Goal: Task Accomplishment & Management: Manage account settings

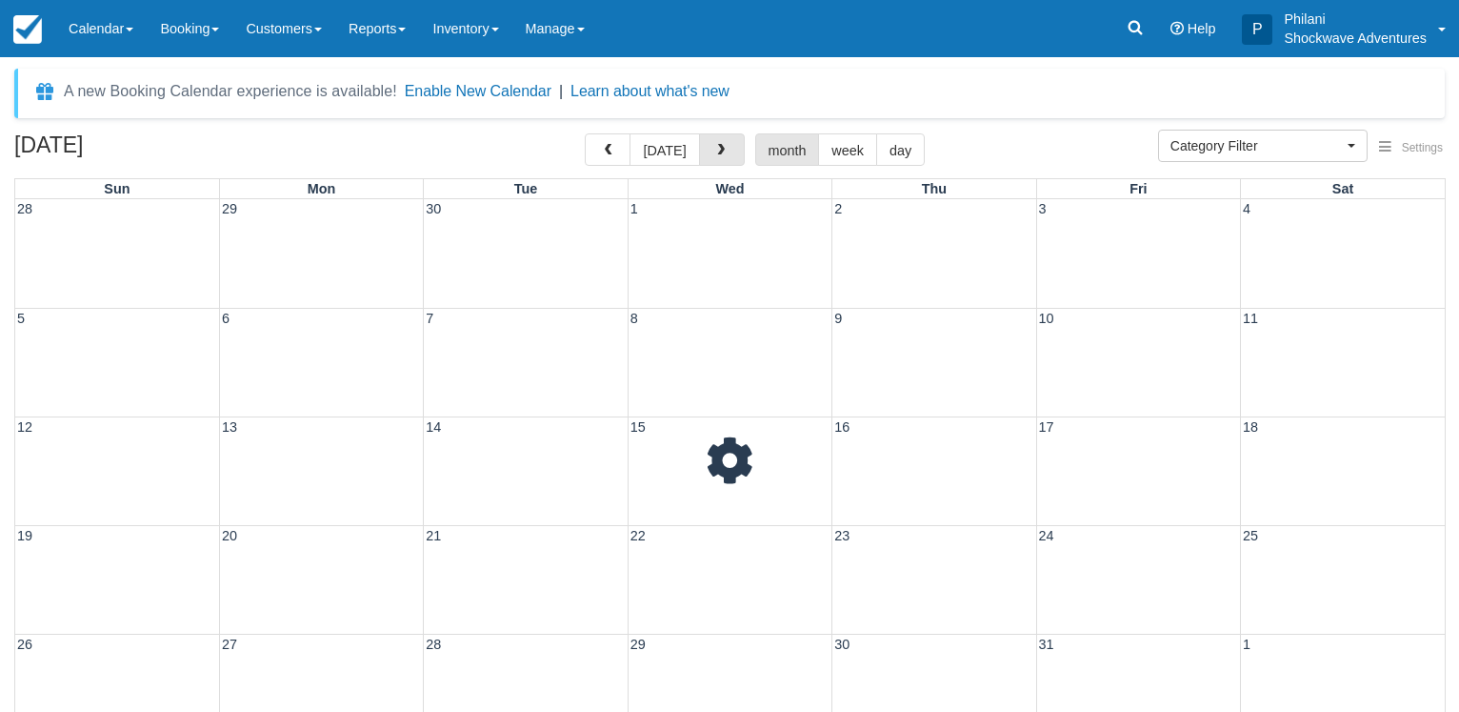
select select
click at [723, 157] on span "button" at bounding box center [720, 150] width 13 height 13
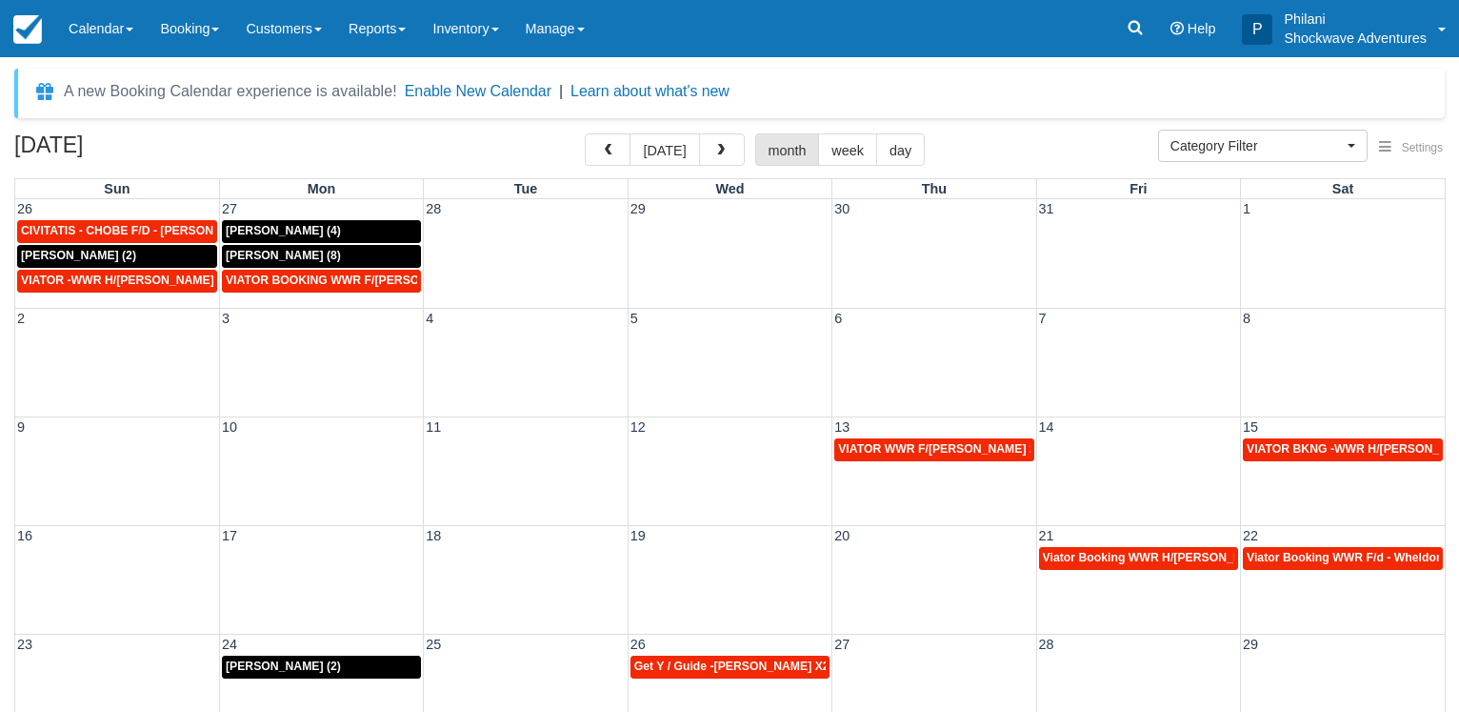
scroll to position [97, 0]
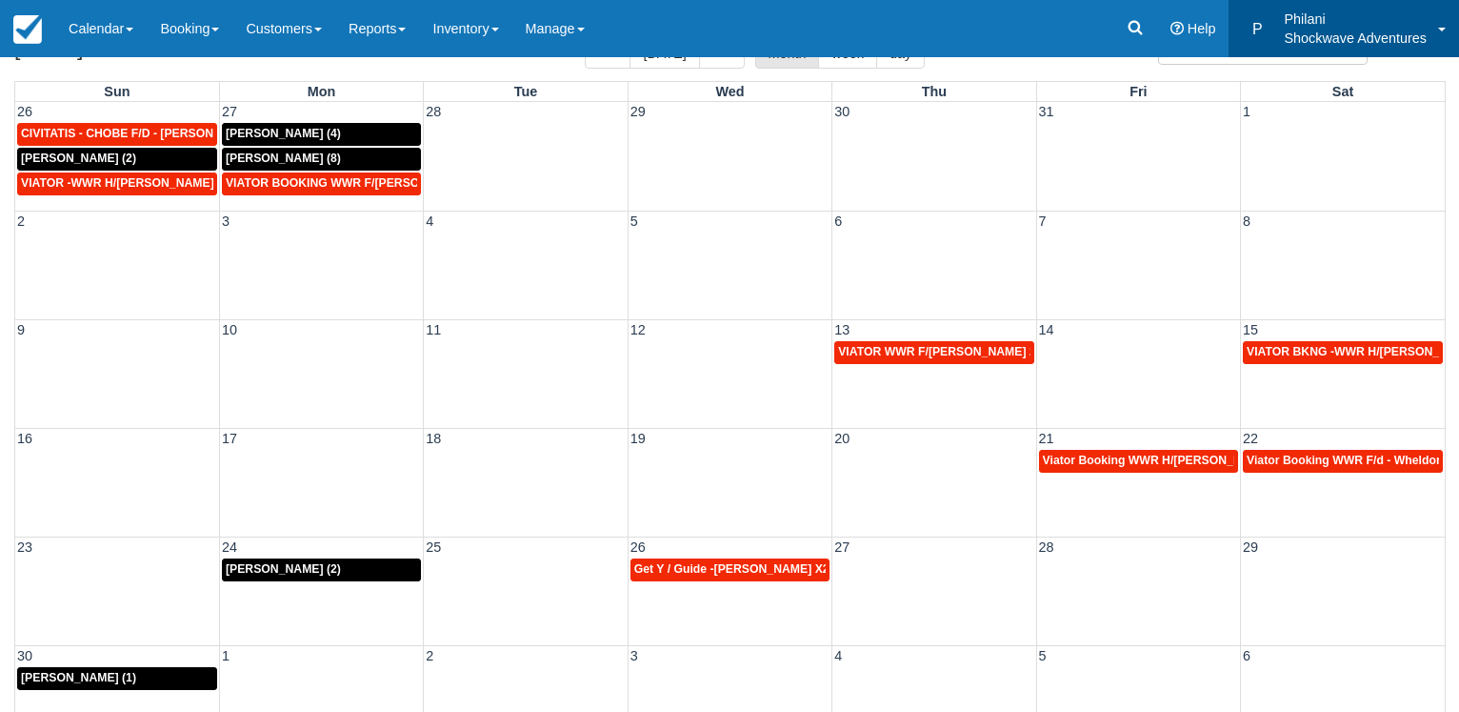
click at [1077, 554] on td "28" at bounding box center [1139, 547] width 204 height 20
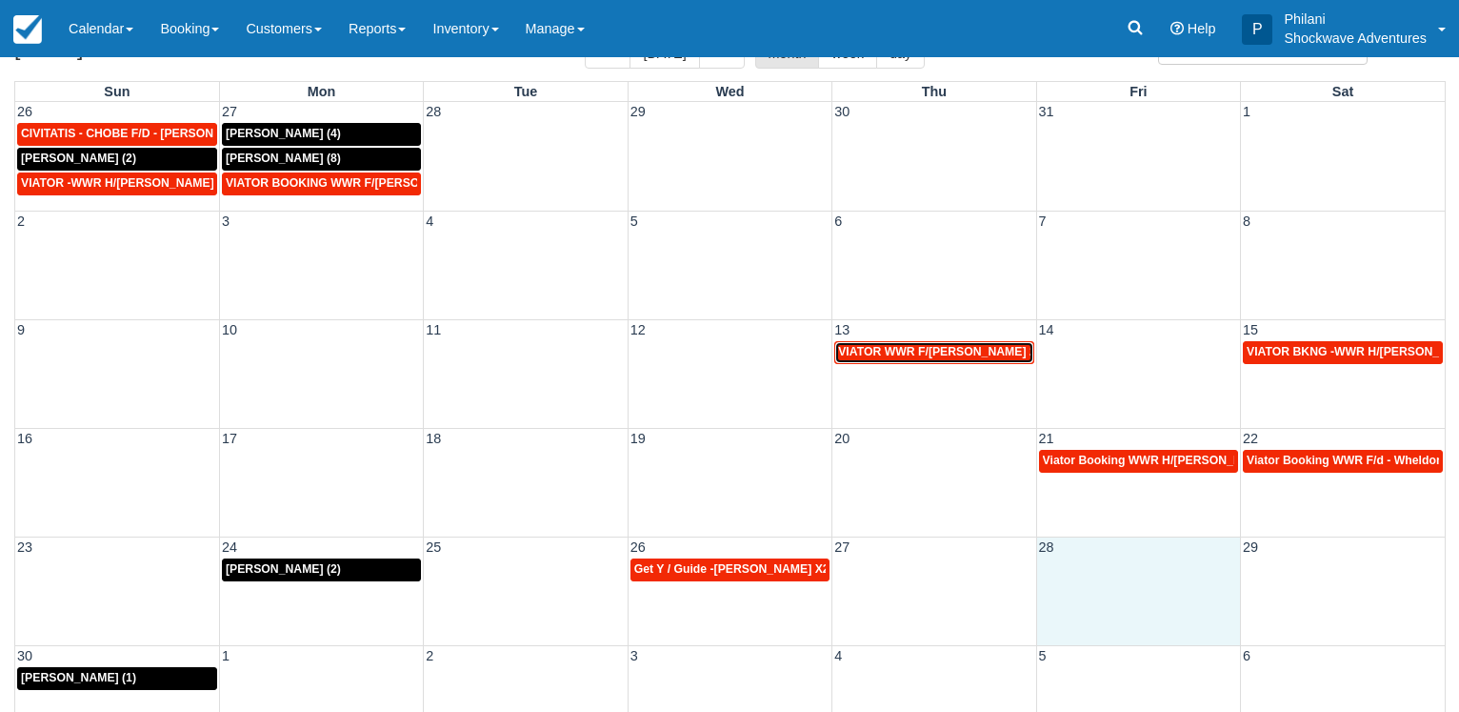
click at [985, 364] on td "VIATOR WWR F/D - Holland, Sara X 2 (2)" at bounding box center [935, 352] width 204 height 25
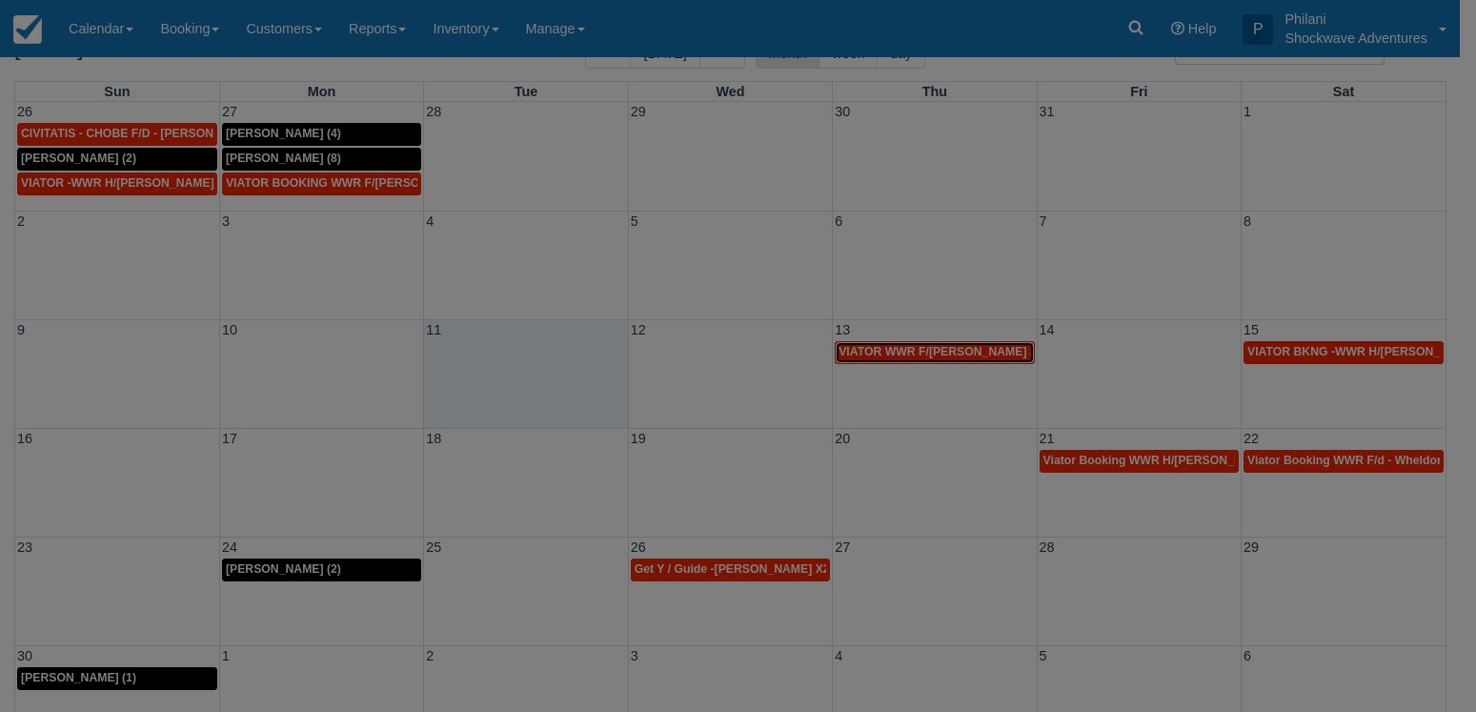
drag, startPoint x: 548, startPoint y: 331, endPoint x: 540, endPoint y: 345, distance: 16.2
click at [545, 343] on body "Menu Calendar Customer Inventory Month Week Day Booking Daily Manifest Daily Li…" at bounding box center [738, 259] width 1476 height 712
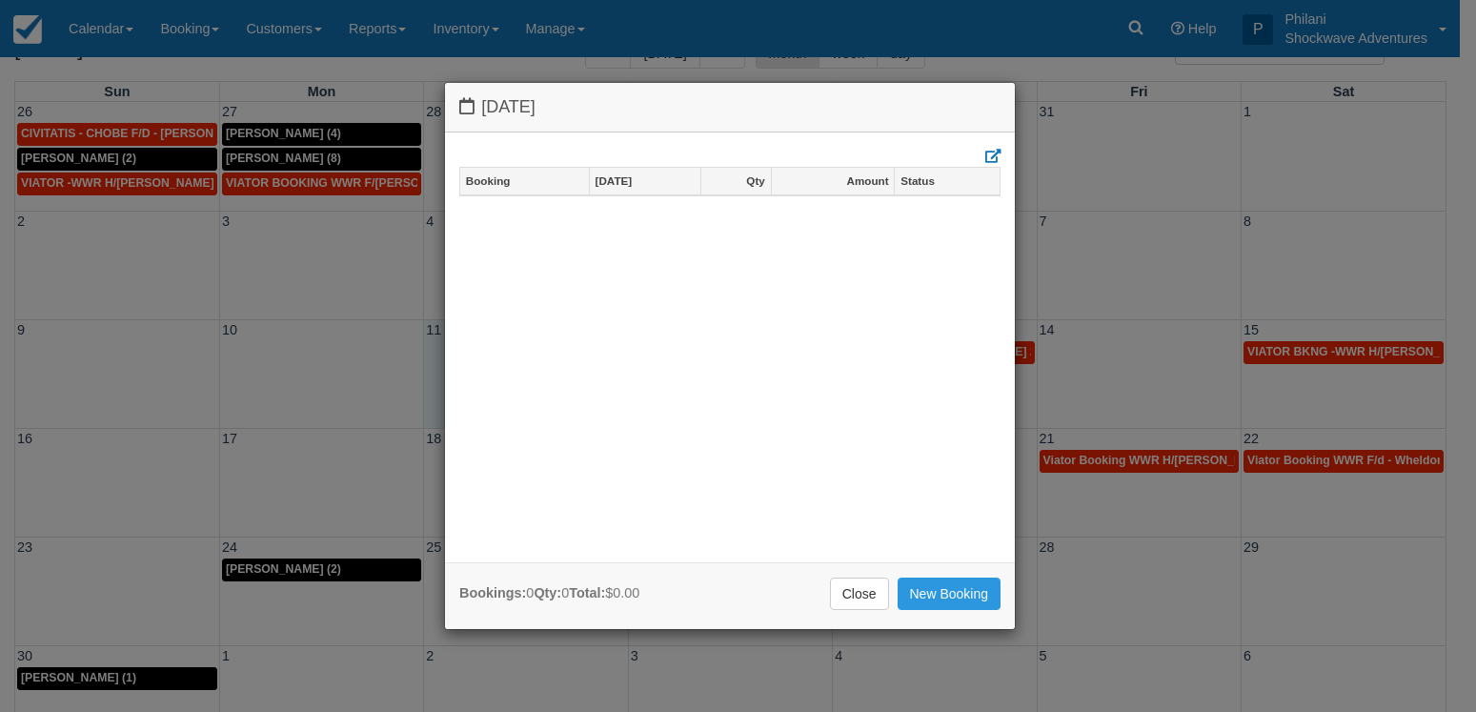
click at [989, 27] on div "Tuesday November 11 2025 Booking Nov 11 Qty Amount Status Bookings: 0 Qty: 0 To…" at bounding box center [738, 356] width 1476 height 712
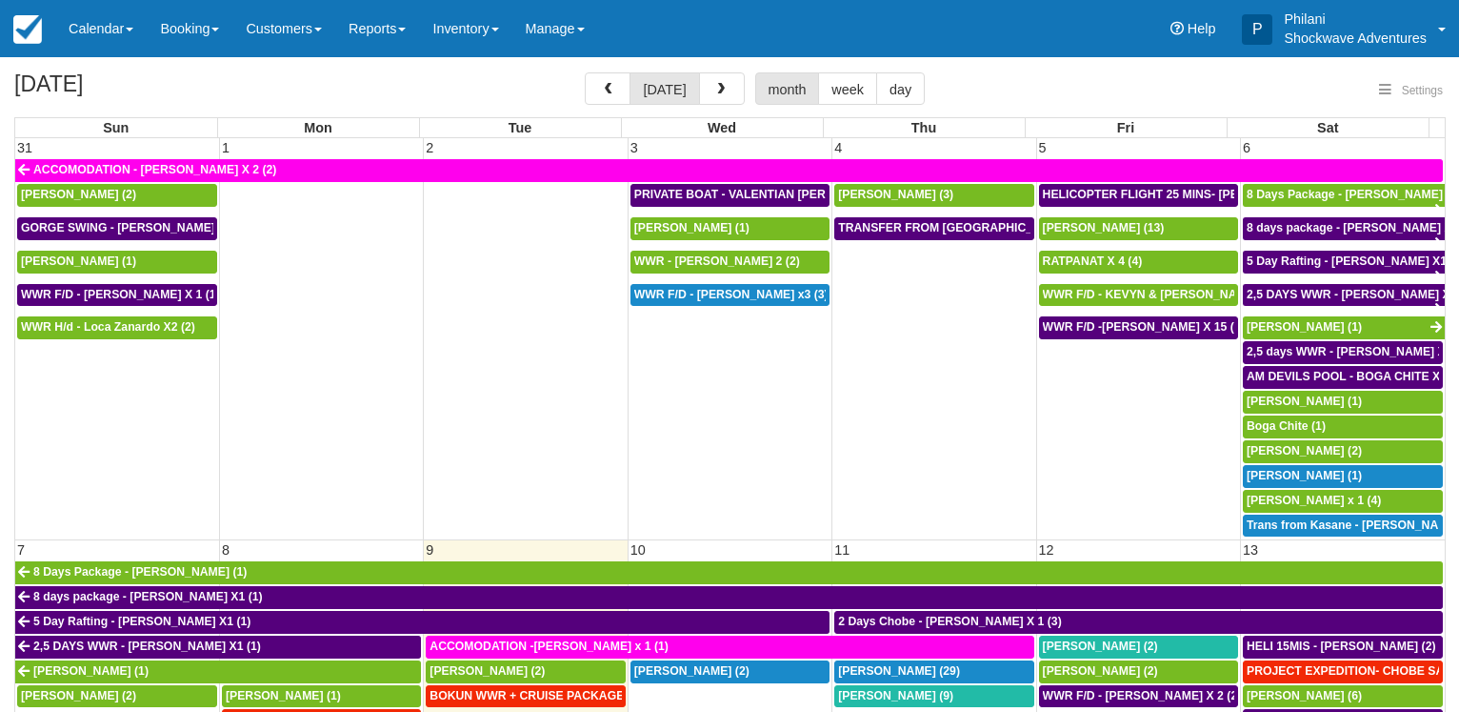
select select
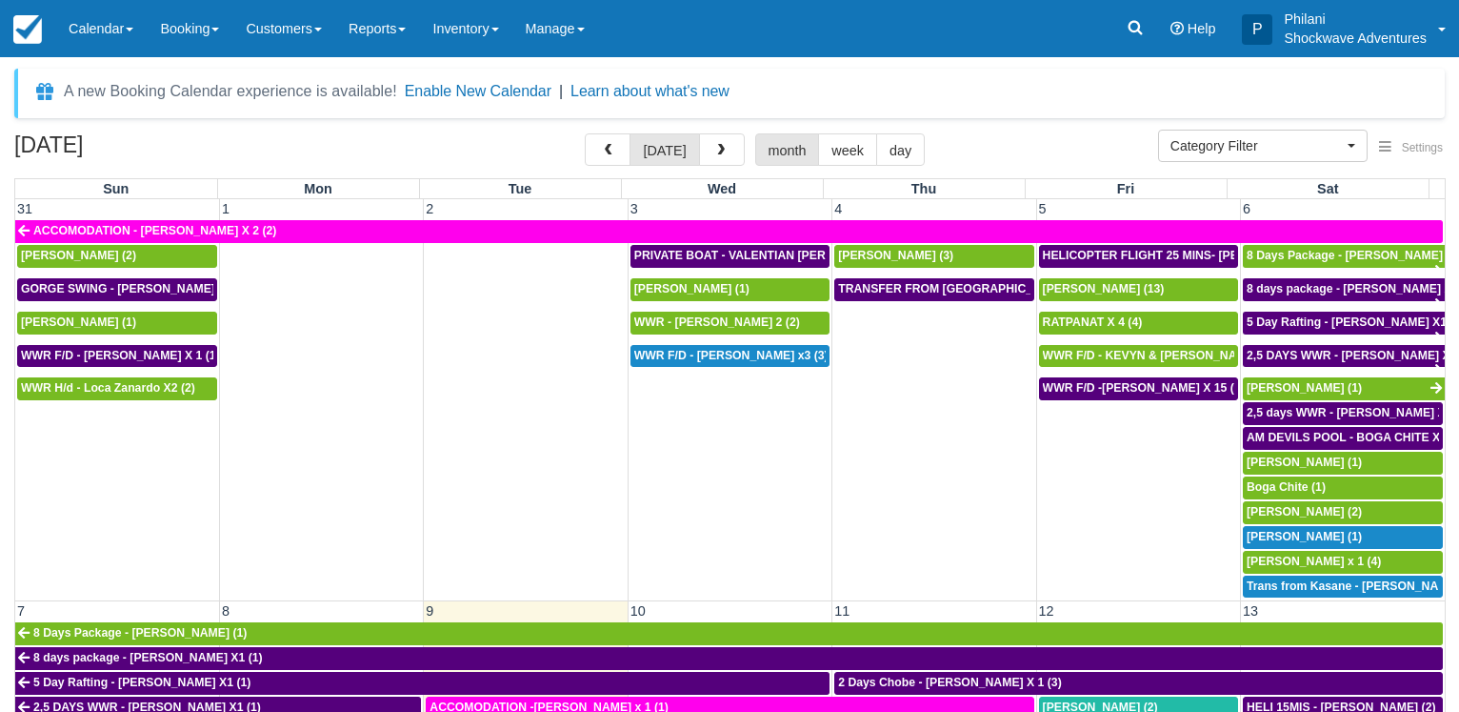
click at [1030, 92] on div "A new Booking Calendar experience is available! Enable New Calendar | Learn abo…" at bounding box center [729, 94] width 1431 height 50
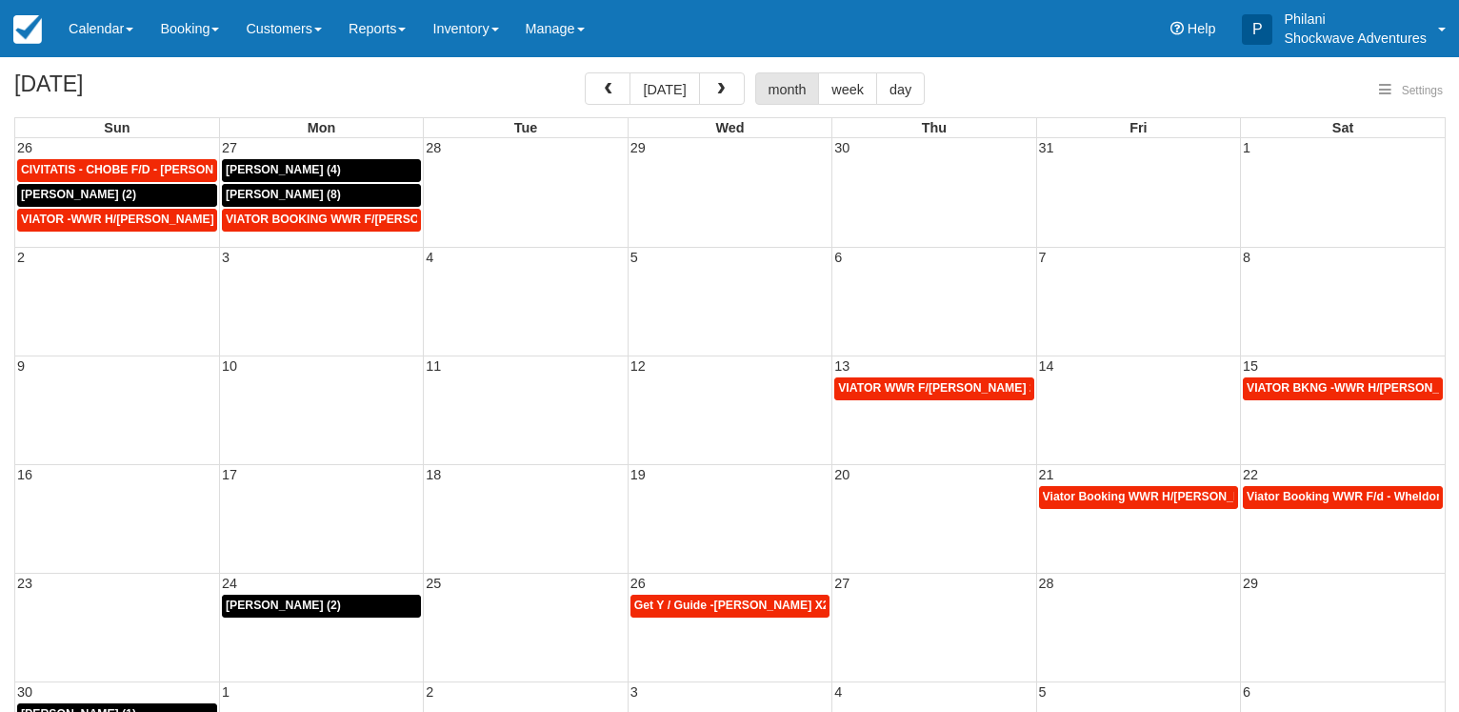
select select
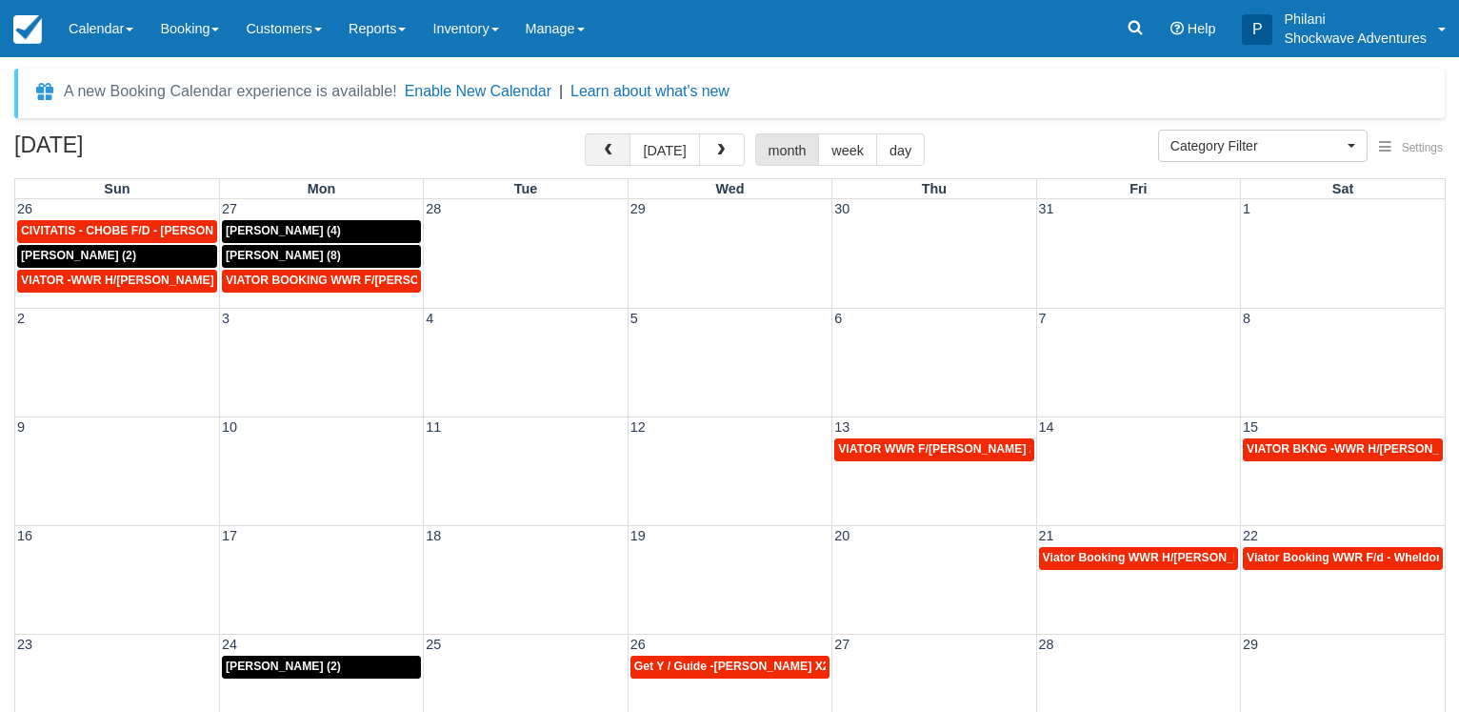
click at [614, 157] on span "button" at bounding box center [607, 150] width 13 height 13
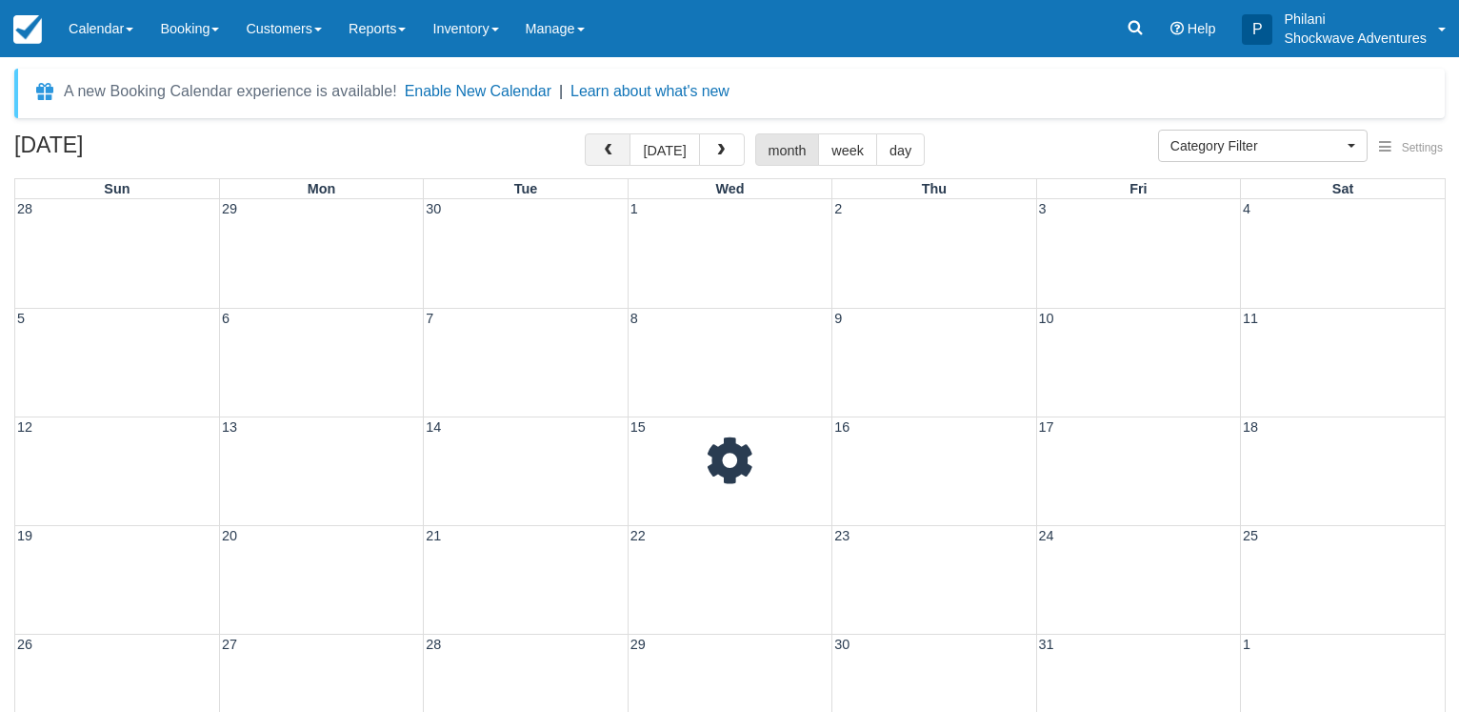
click at [614, 157] on span "button" at bounding box center [607, 150] width 13 height 13
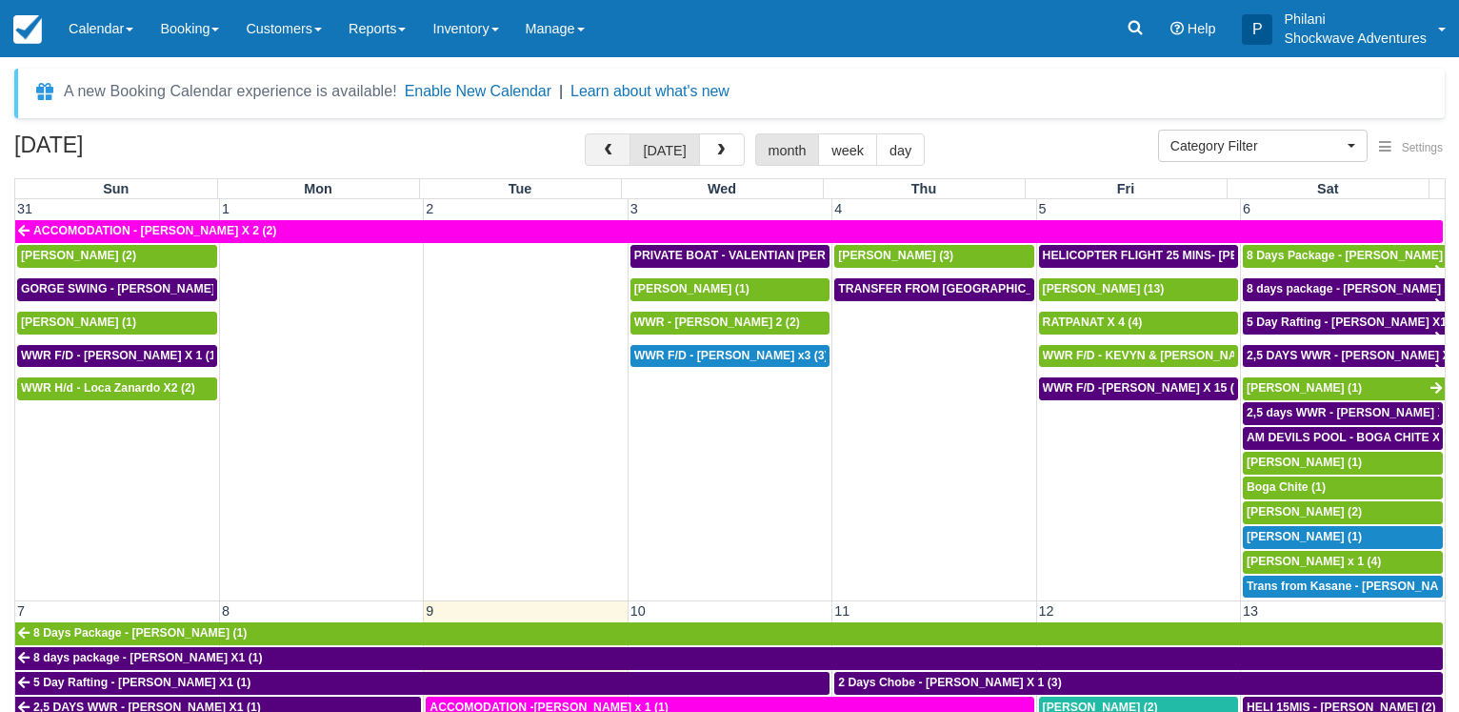
click at [614, 157] on span "button" at bounding box center [607, 150] width 13 height 13
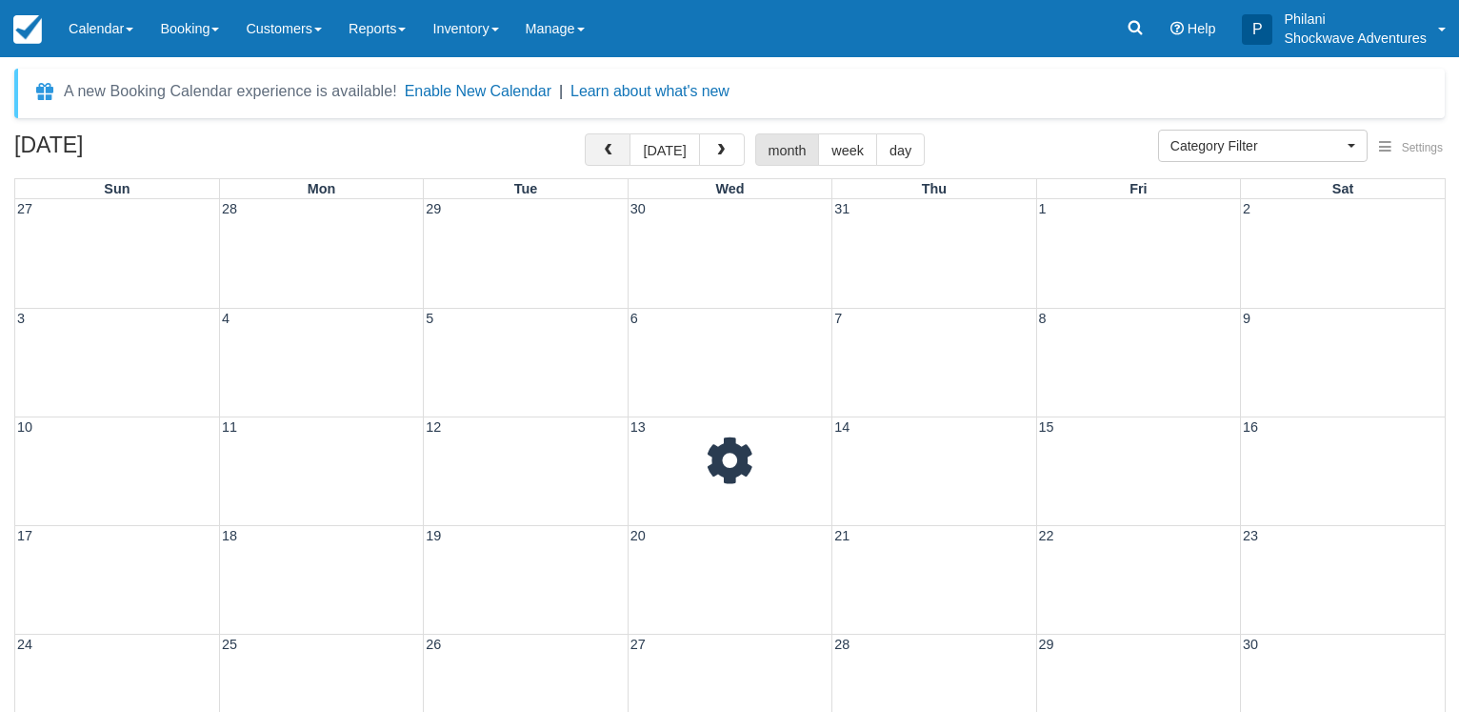
click at [614, 157] on span "button" at bounding box center [607, 150] width 13 height 13
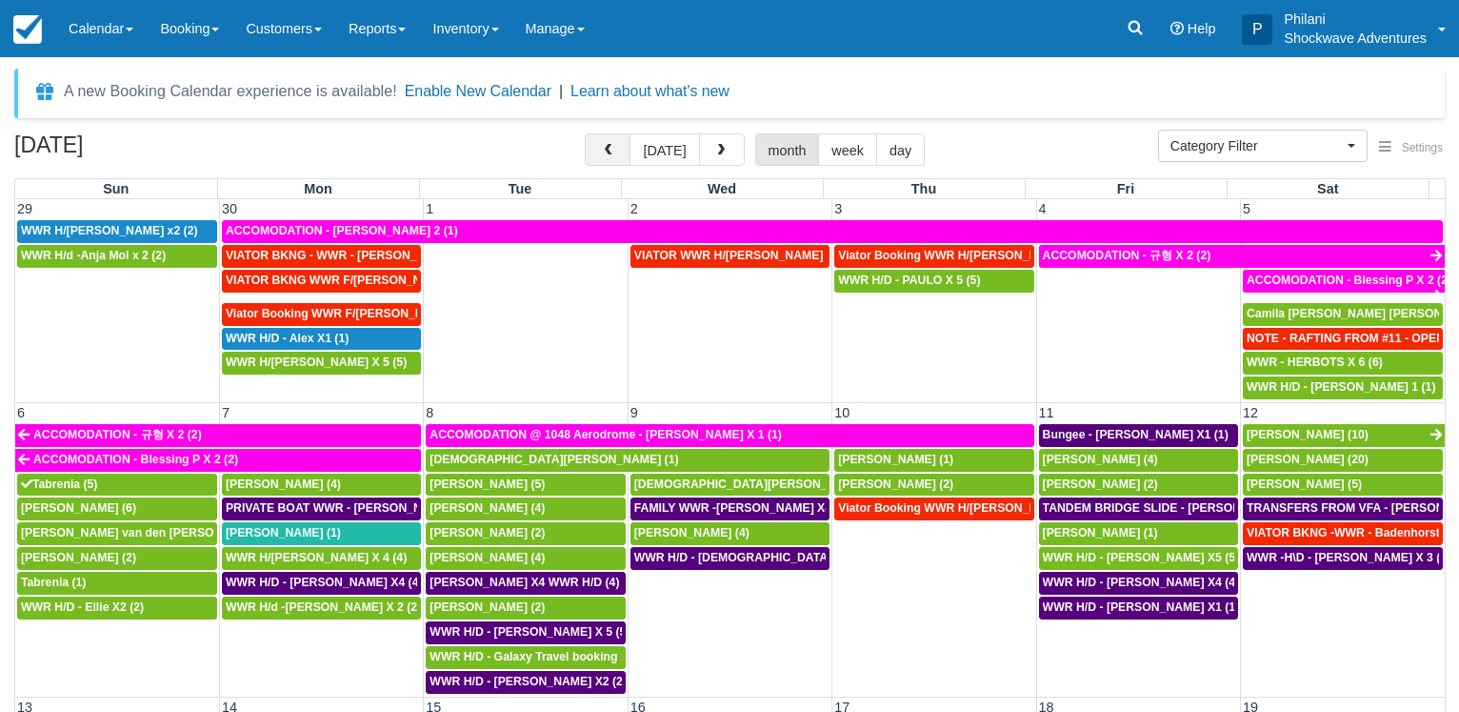
click at [614, 157] on span "button" at bounding box center [607, 150] width 13 height 13
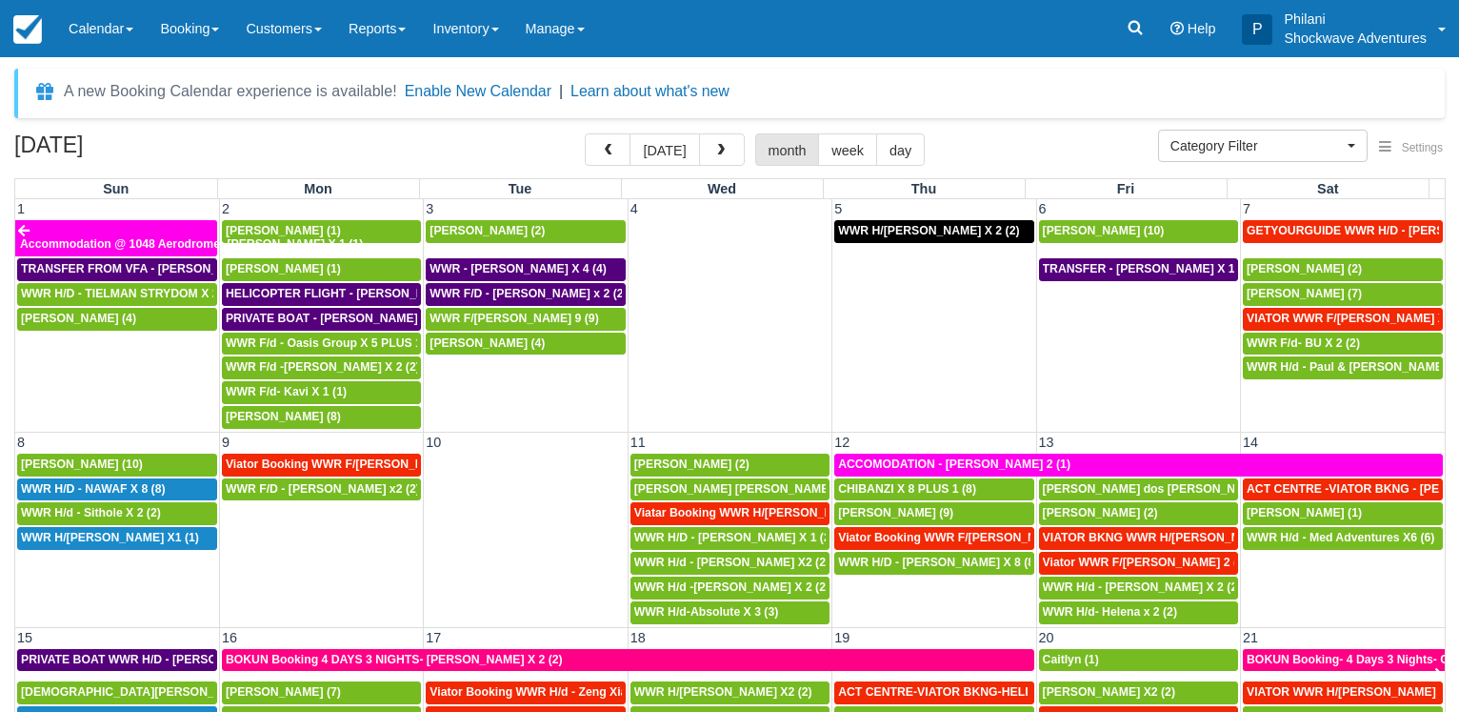
click at [585, 133] on button "button" at bounding box center [608, 149] width 46 height 32
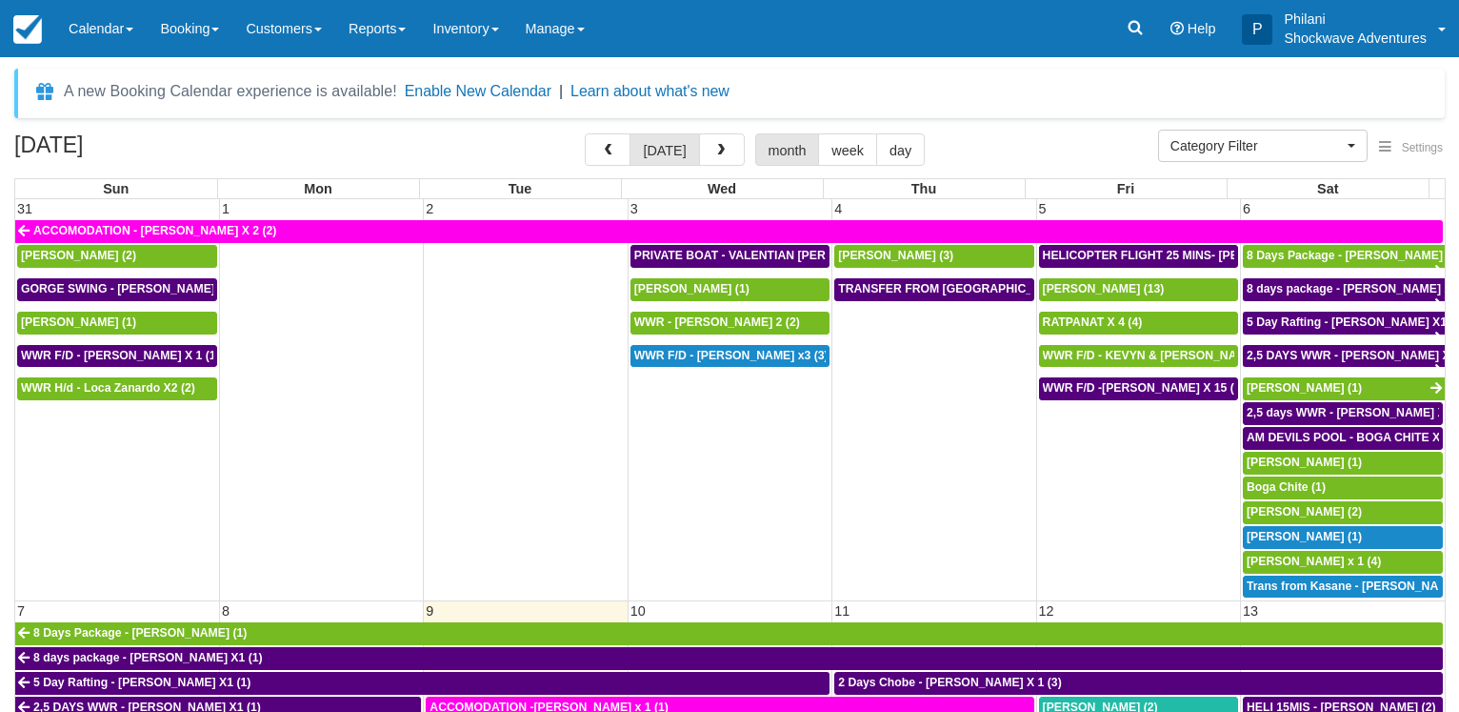
select select
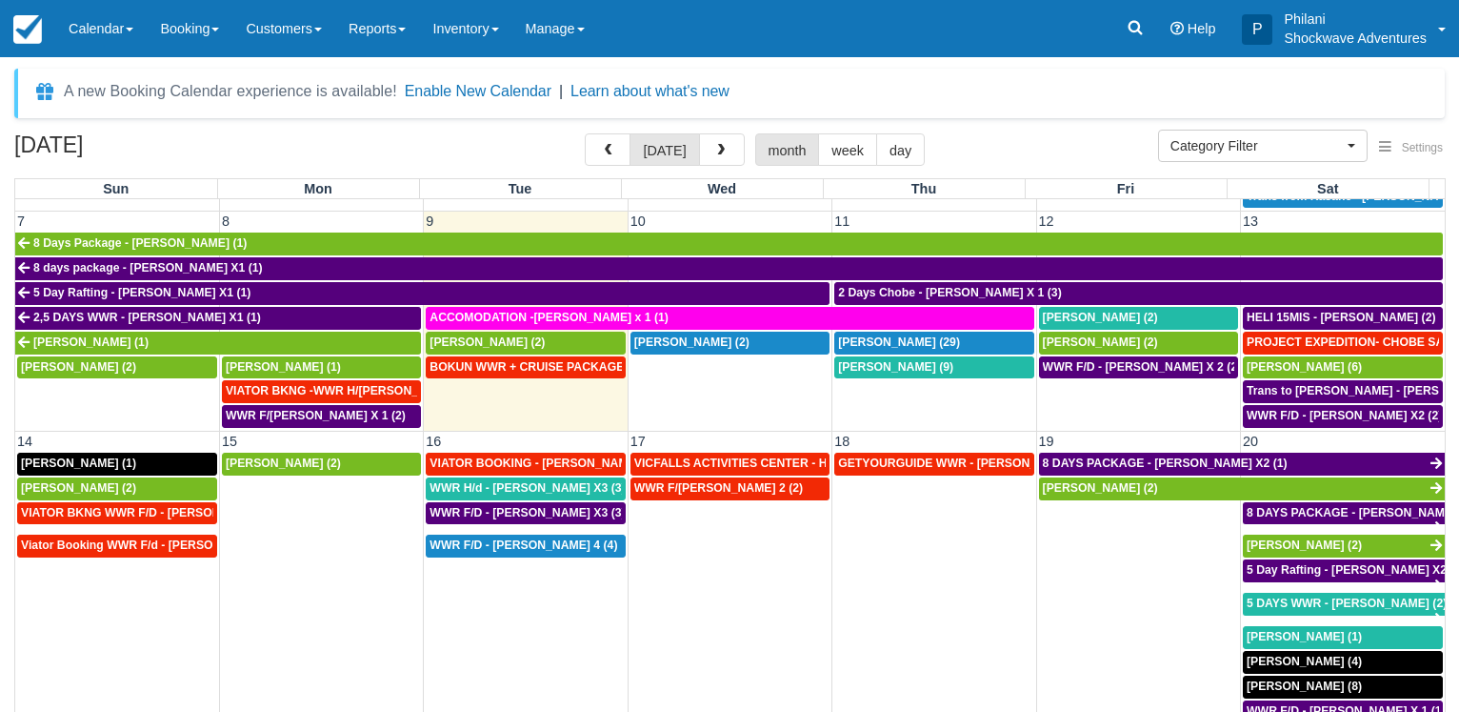
scroll to position [457, 0]
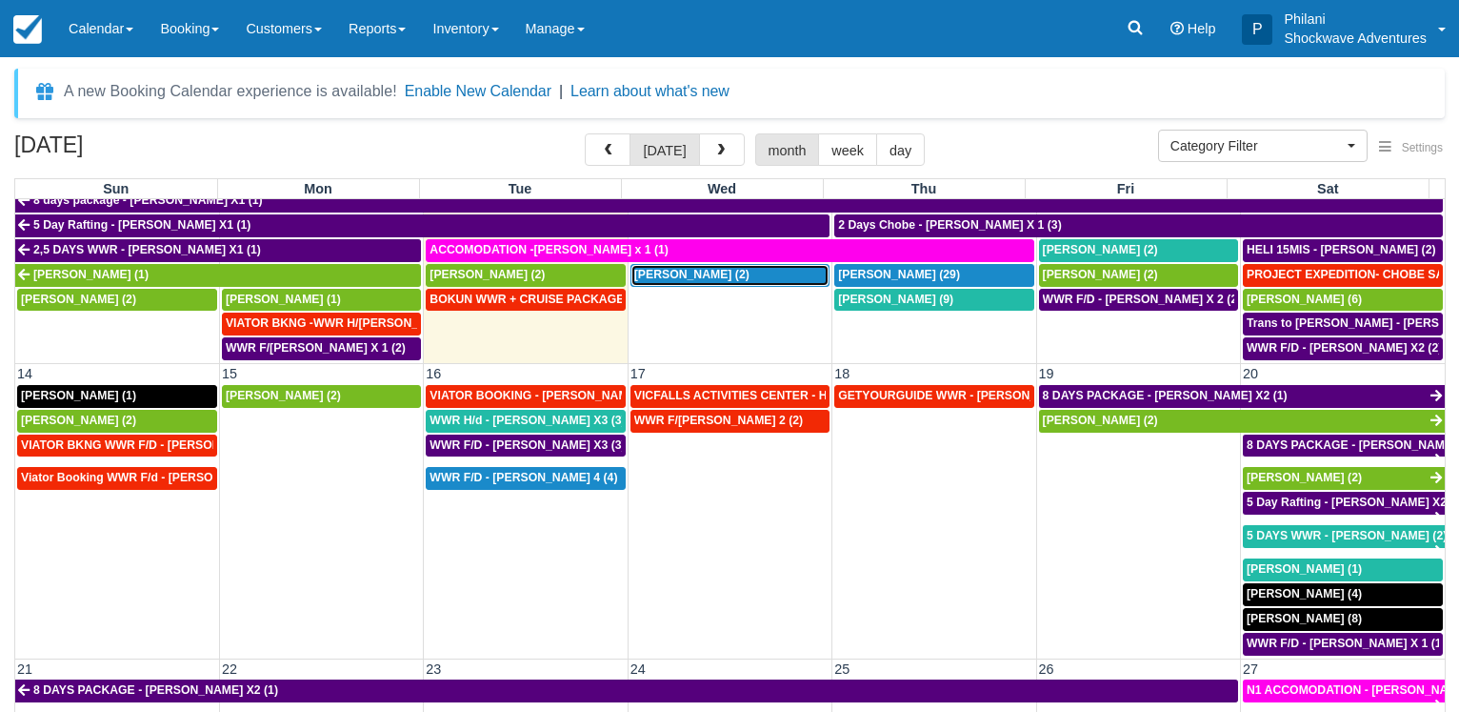
click at [687, 268] on span "[PERSON_NAME] (2)" at bounding box center [691, 274] width 115 height 13
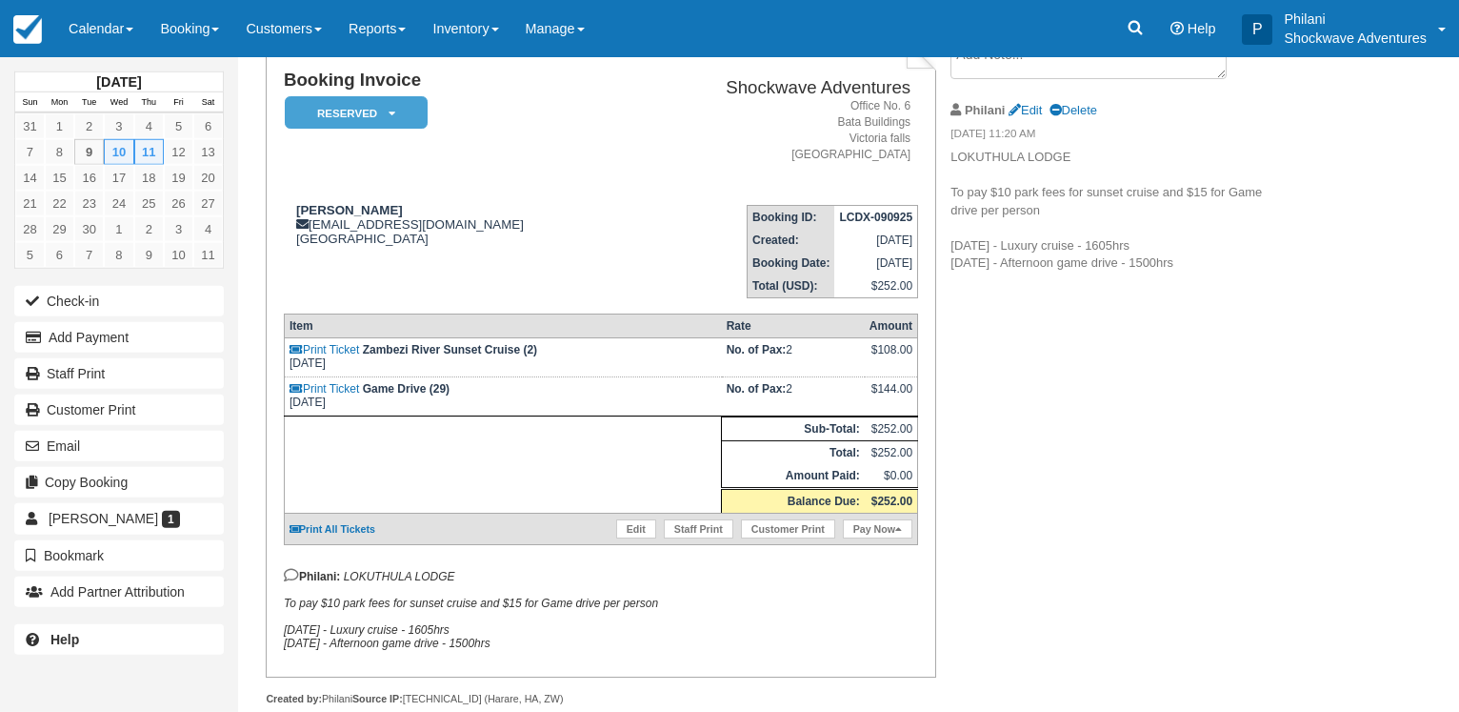
scroll to position [187, 0]
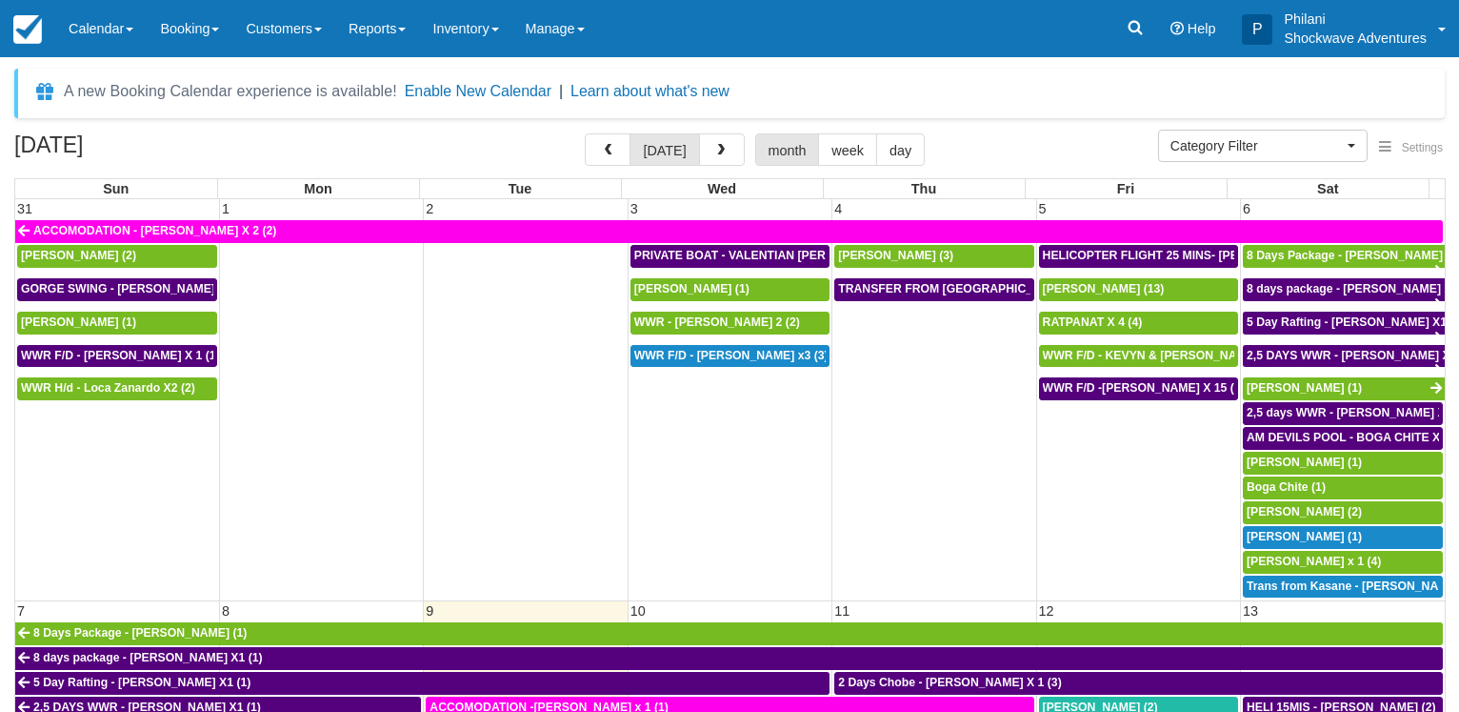
select select
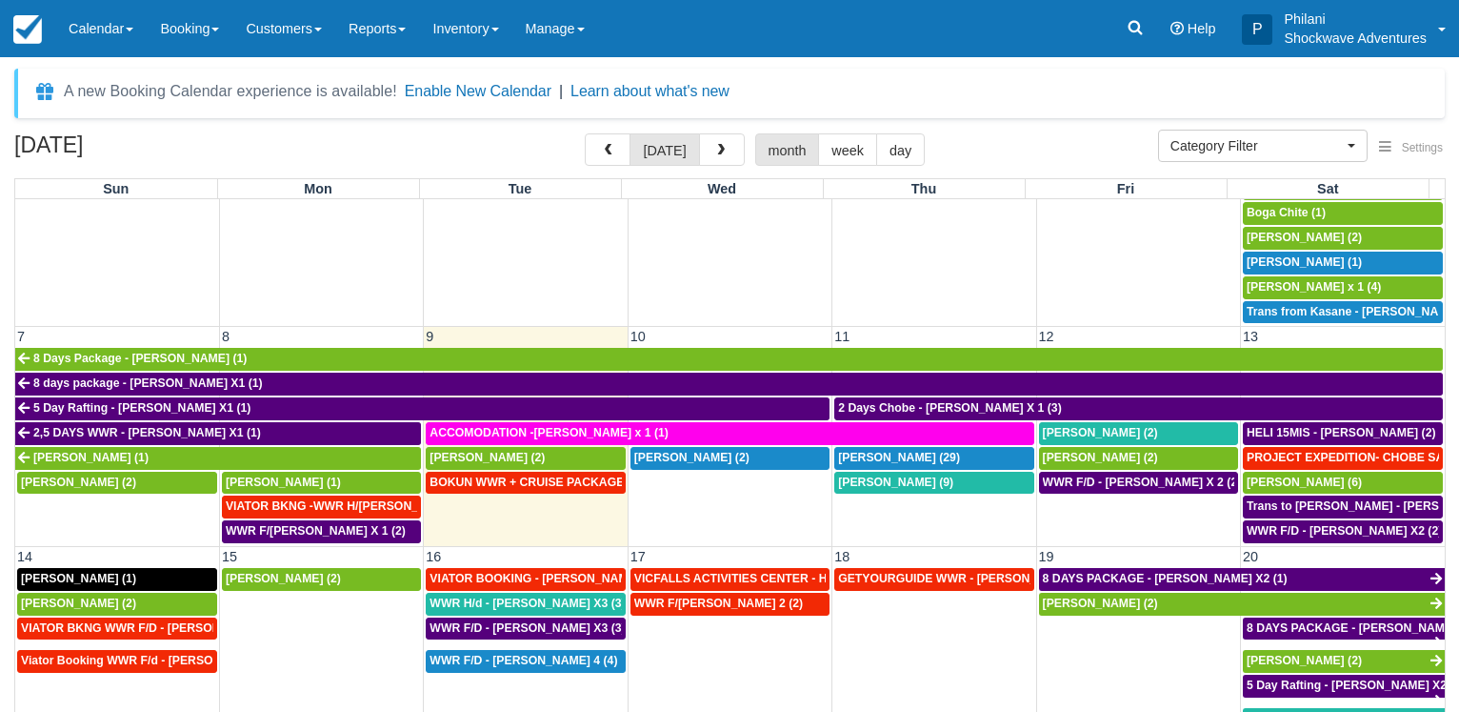
scroll to position [366, 0]
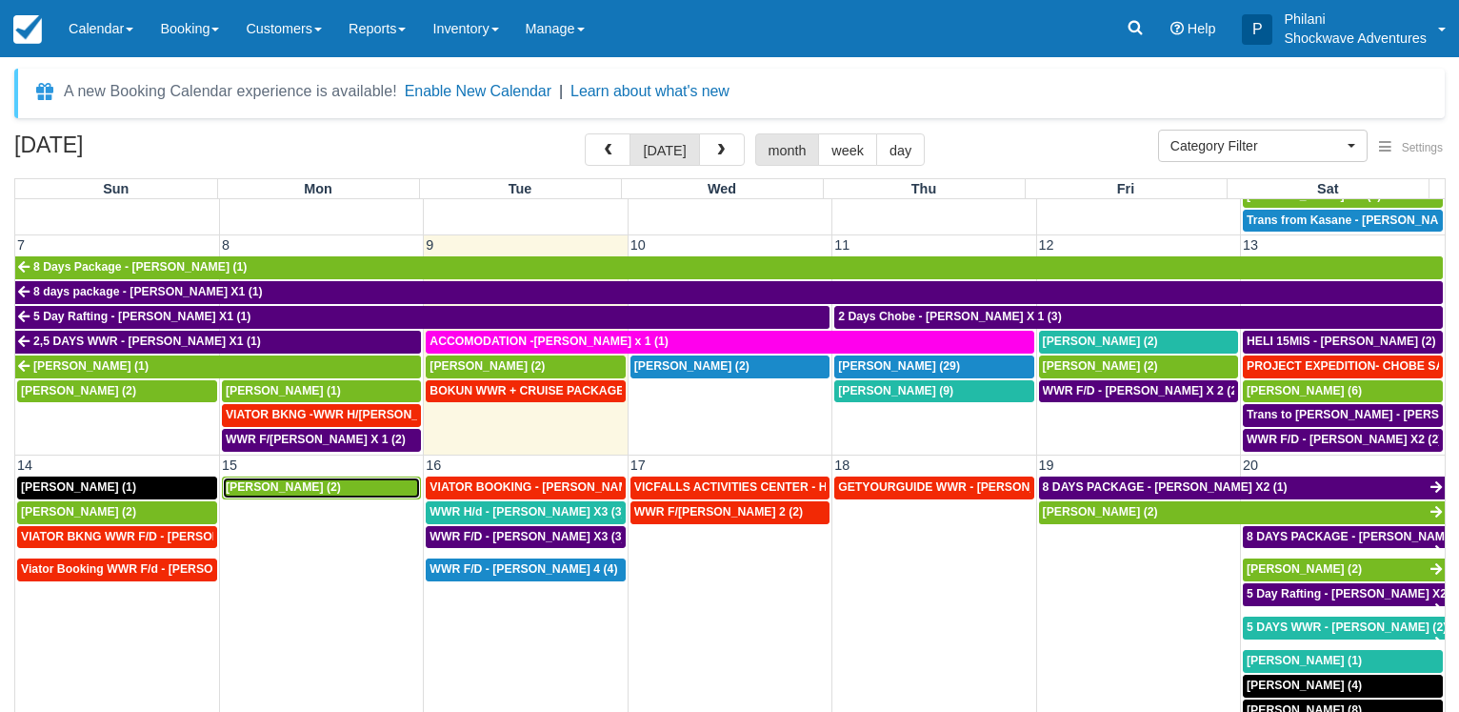
click at [273, 480] on span "Oscar Atkinson (2)" at bounding box center [283, 486] width 115 height 13
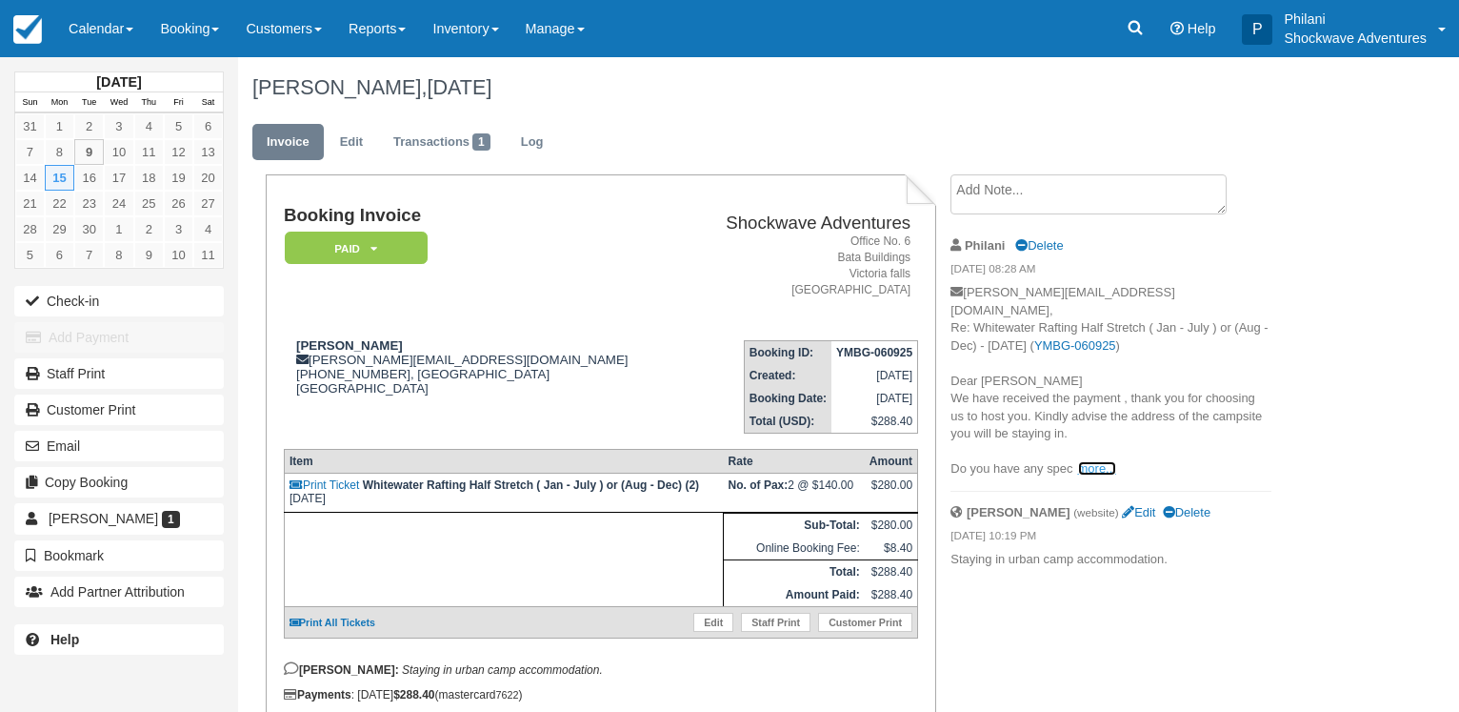
click at [1081, 461] on link "more..." at bounding box center [1097, 468] width 38 height 14
